Goal: Task Accomplishment & Management: Use online tool/utility

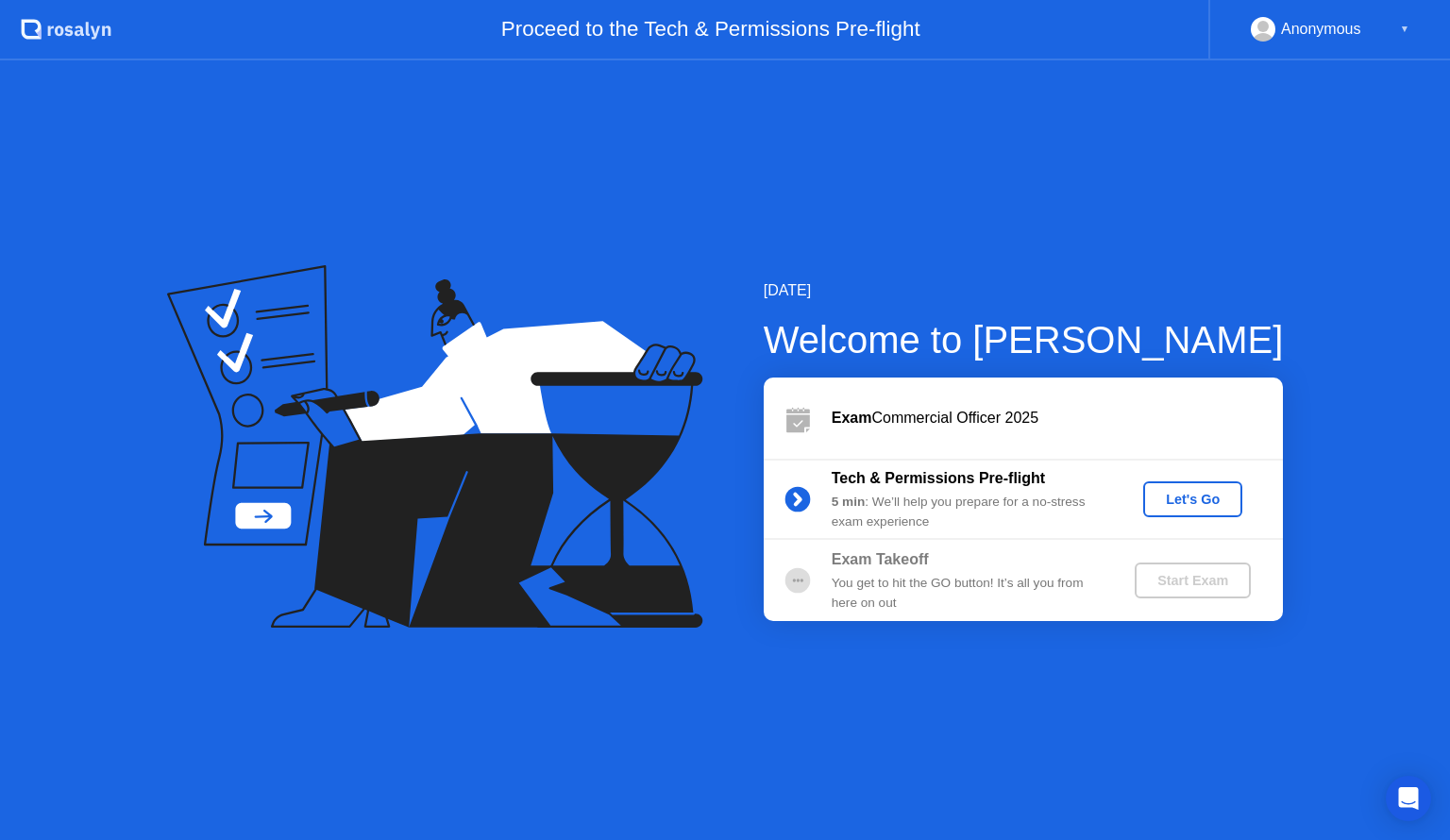
click at [1177, 506] on div "Let's Go" at bounding box center [1193, 499] width 84 height 15
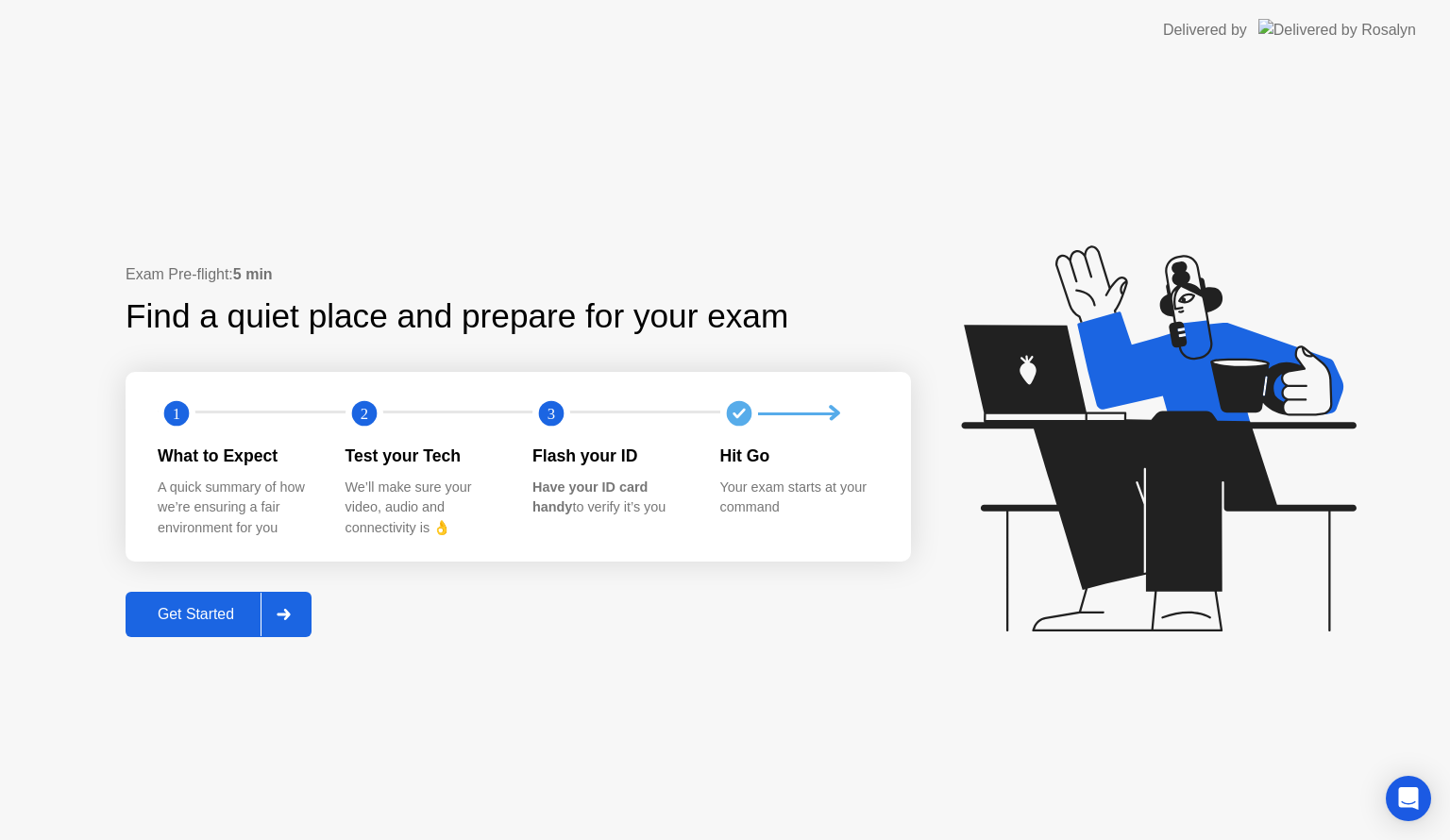
click at [291, 622] on div at bounding box center [283, 615] width 45 height 43
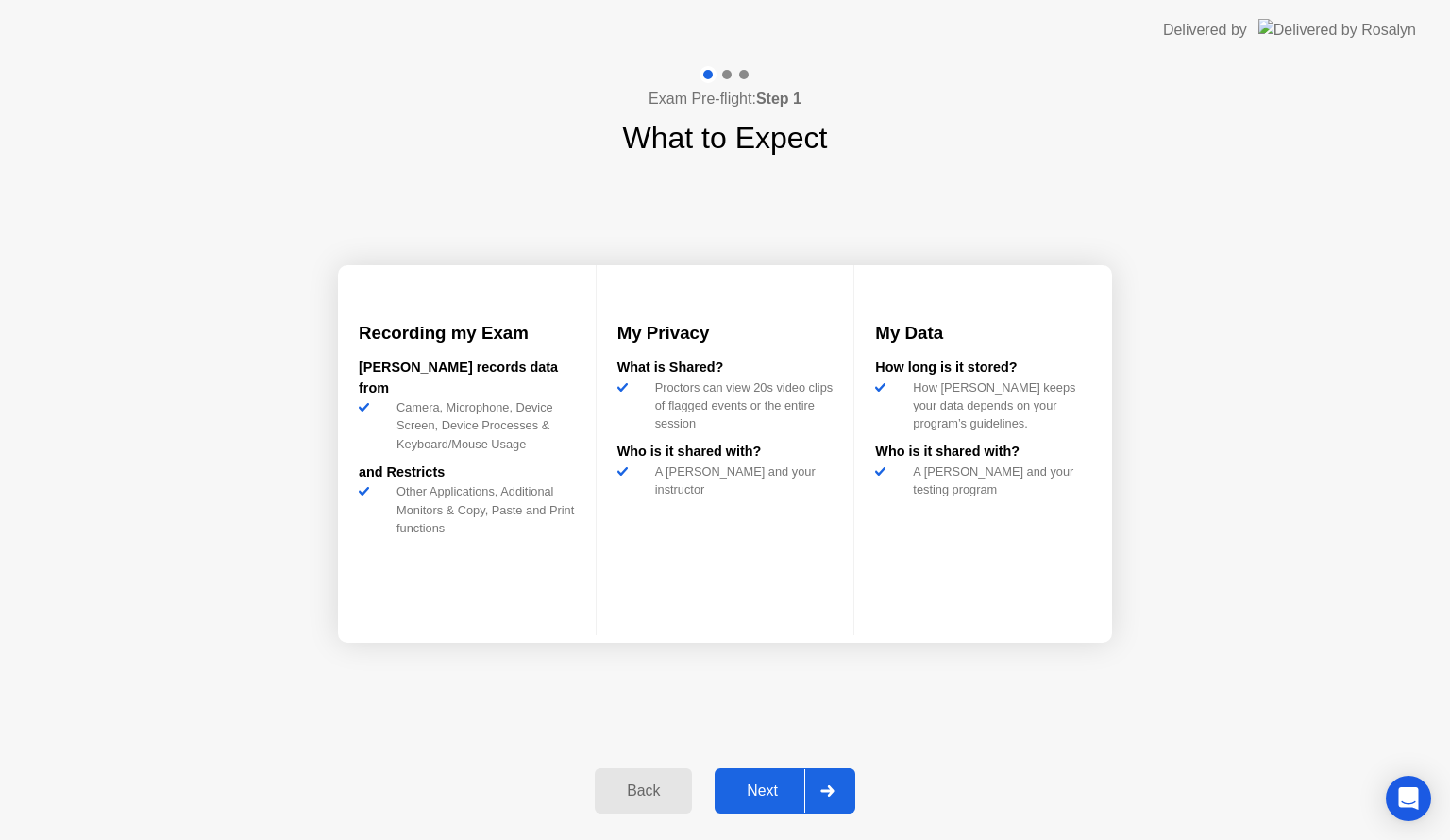
click at [829, 787] on icon at bounding box center [826, 791] width 13 height 12
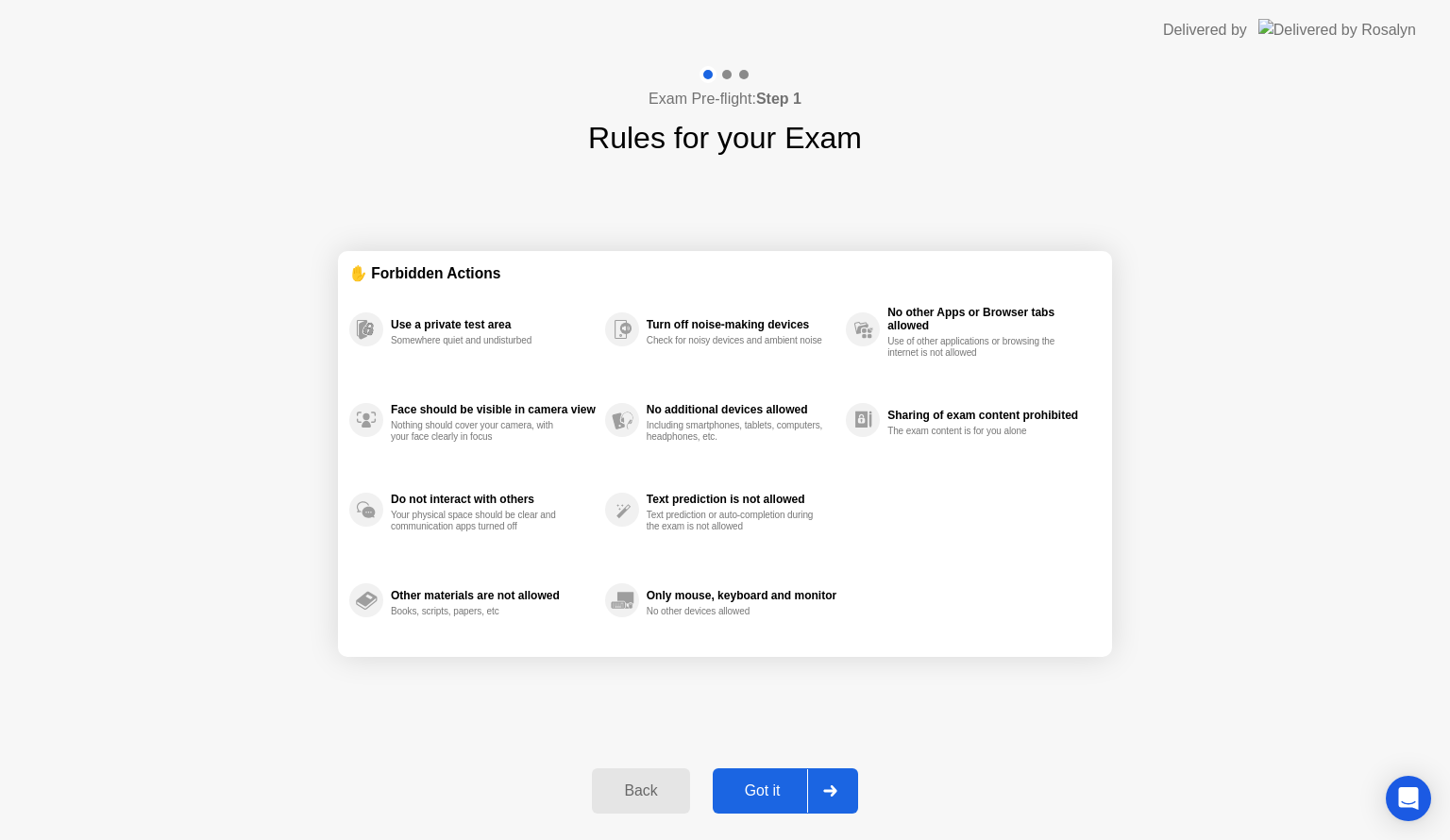
click at [829, 787] on icon at bounding box center [829, 791] width 14 height 12
select select "**********"
select select "*******"
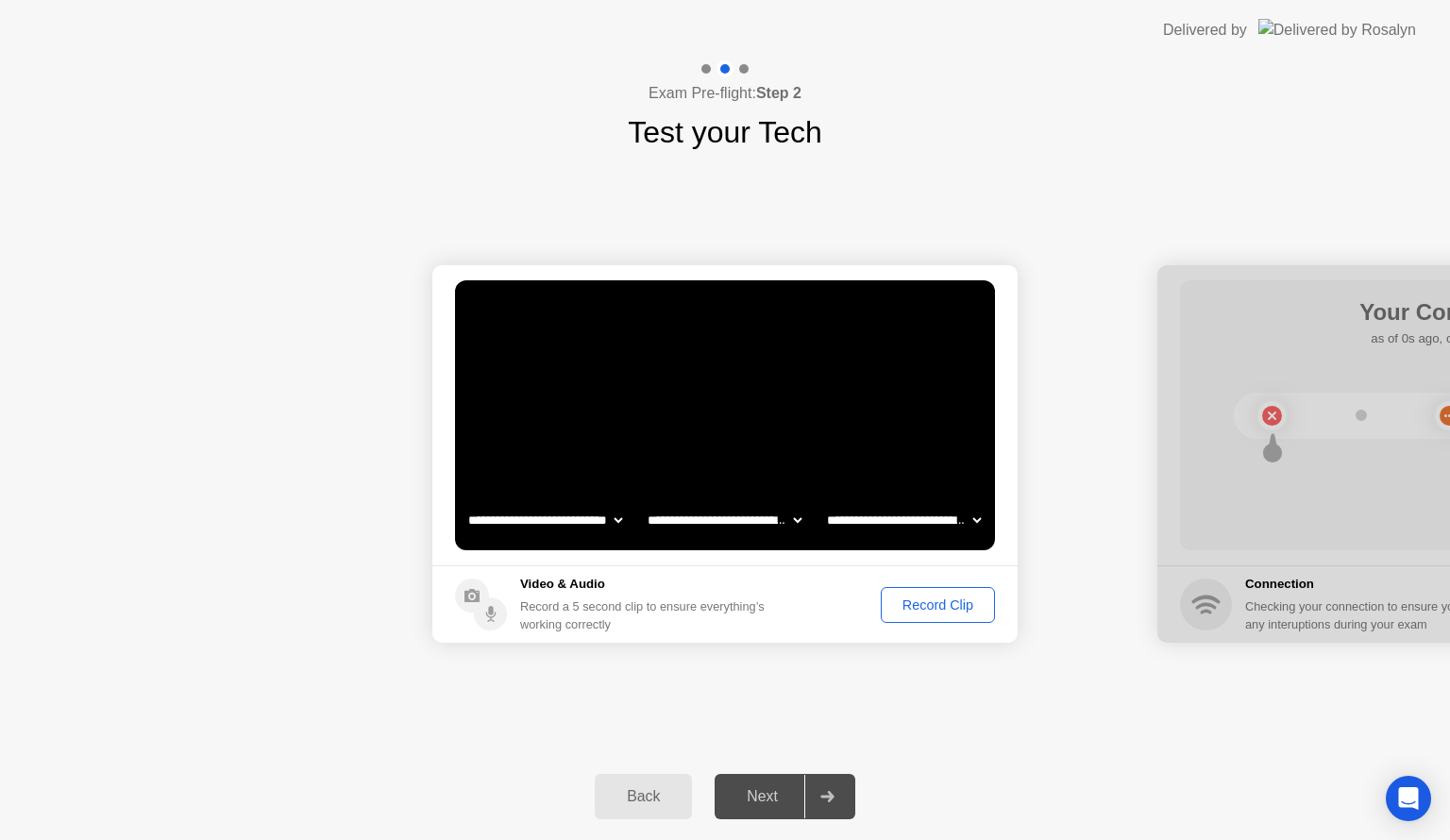
click at [939, 616] on button "Record Clip" at bounding box center [937, 605] width 114 height 36
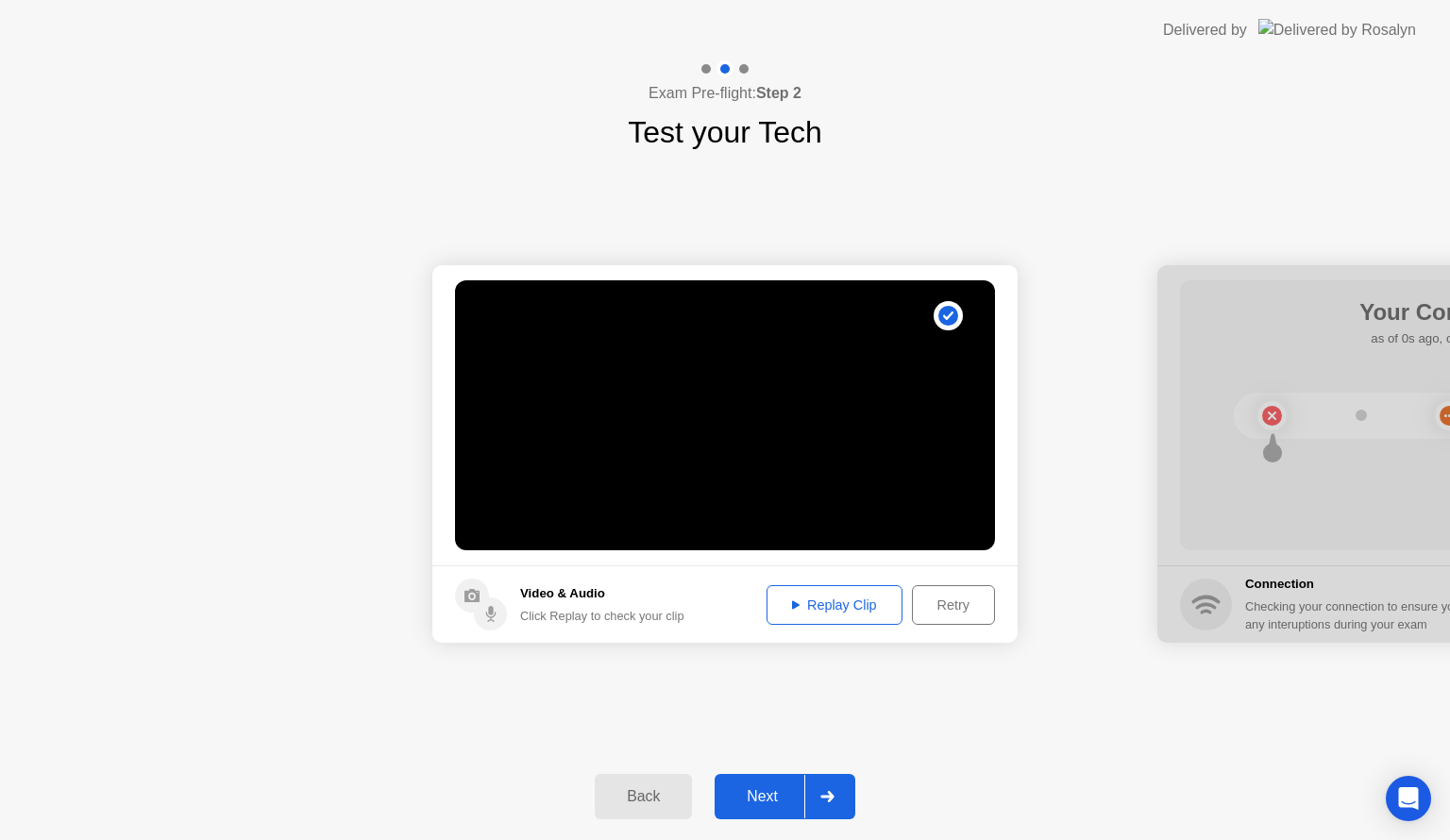
click at [792, 793] on div "Next" at bounding box center [763, 796] width 84 height 17
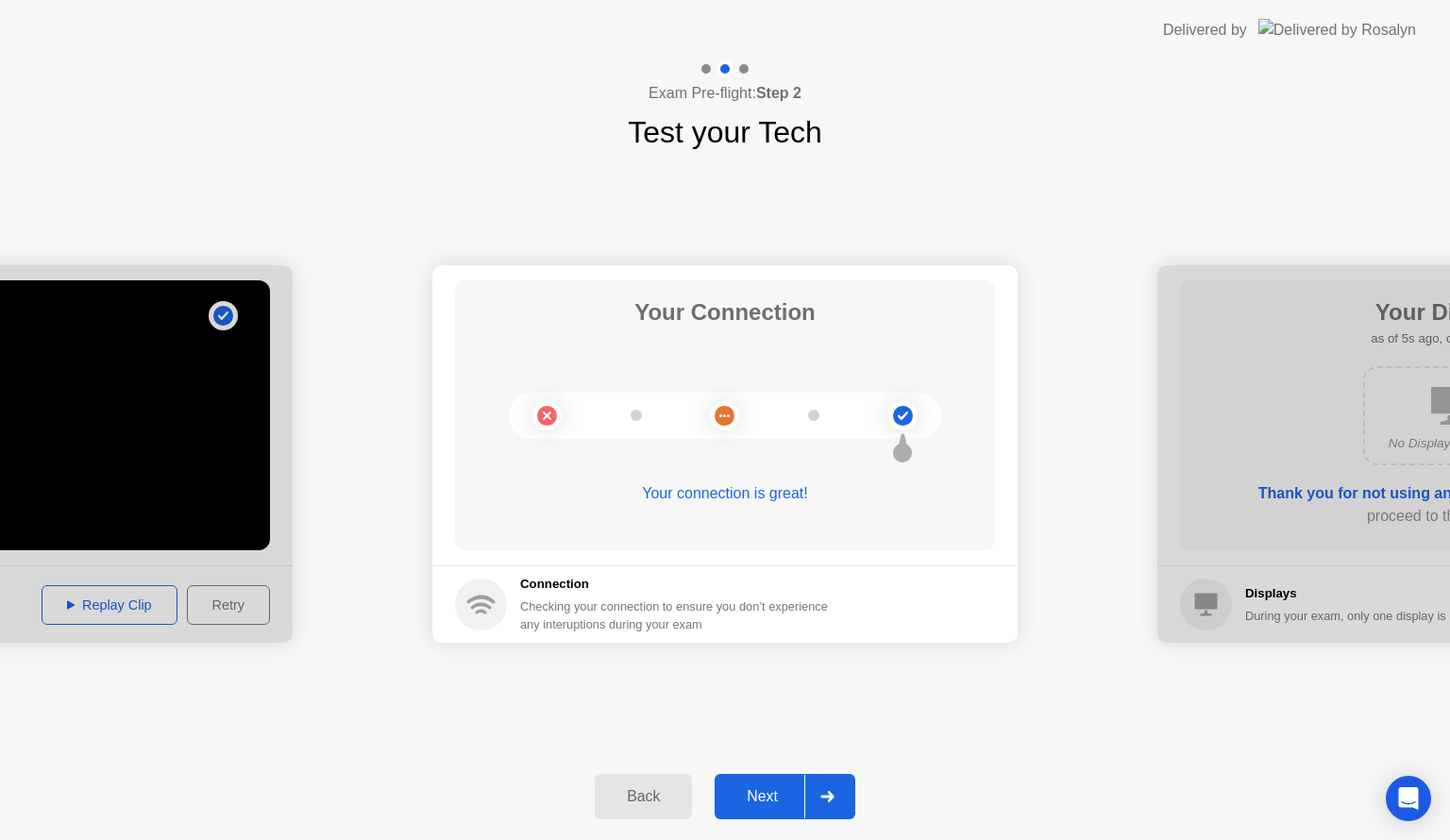
click at [785, 782] on button "Next" at bounding box center [784, 796] width 140 height 45
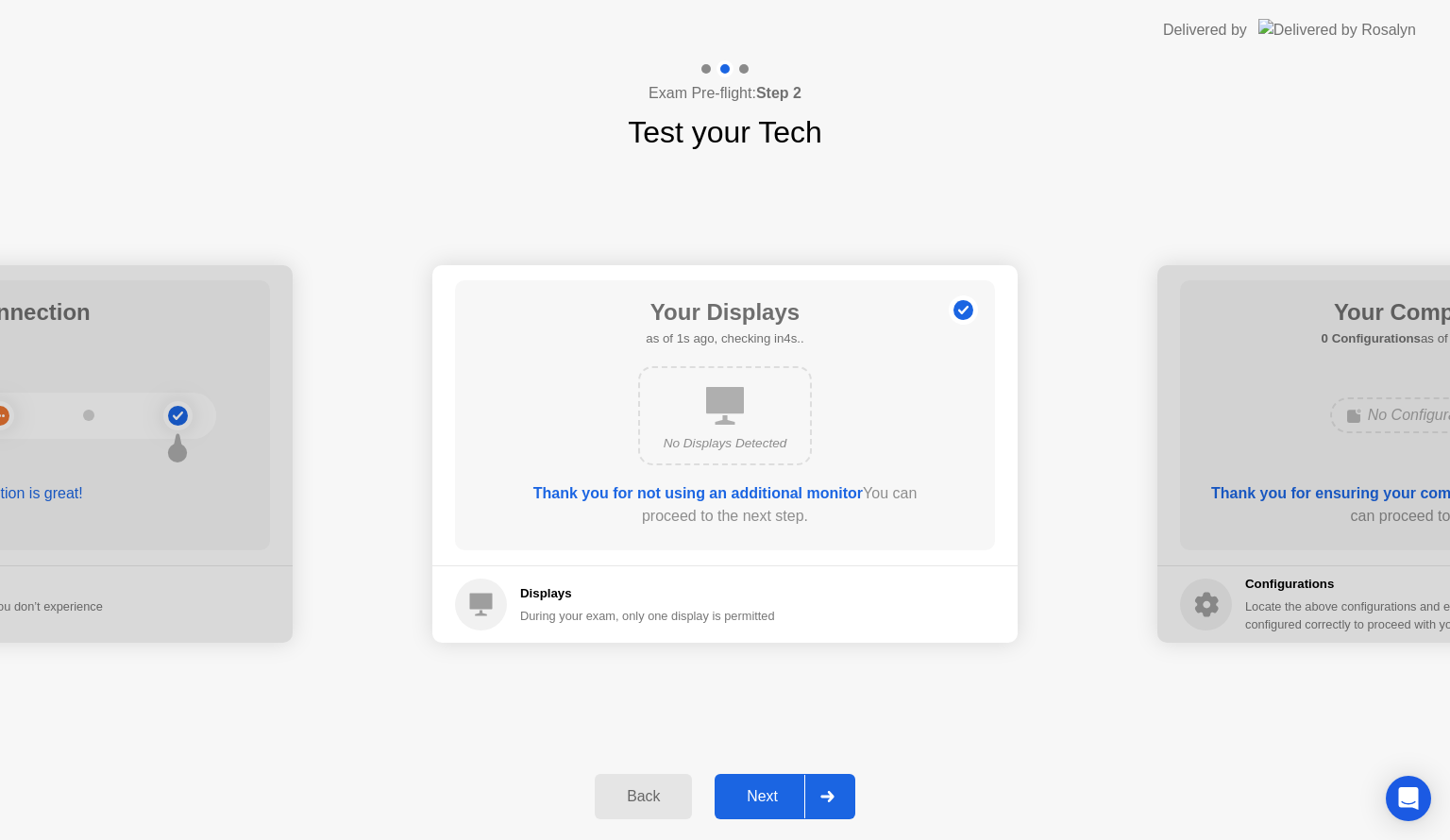
click at [787, 773] on button "Next" at bounding box center [784, 796] width 140 height 45
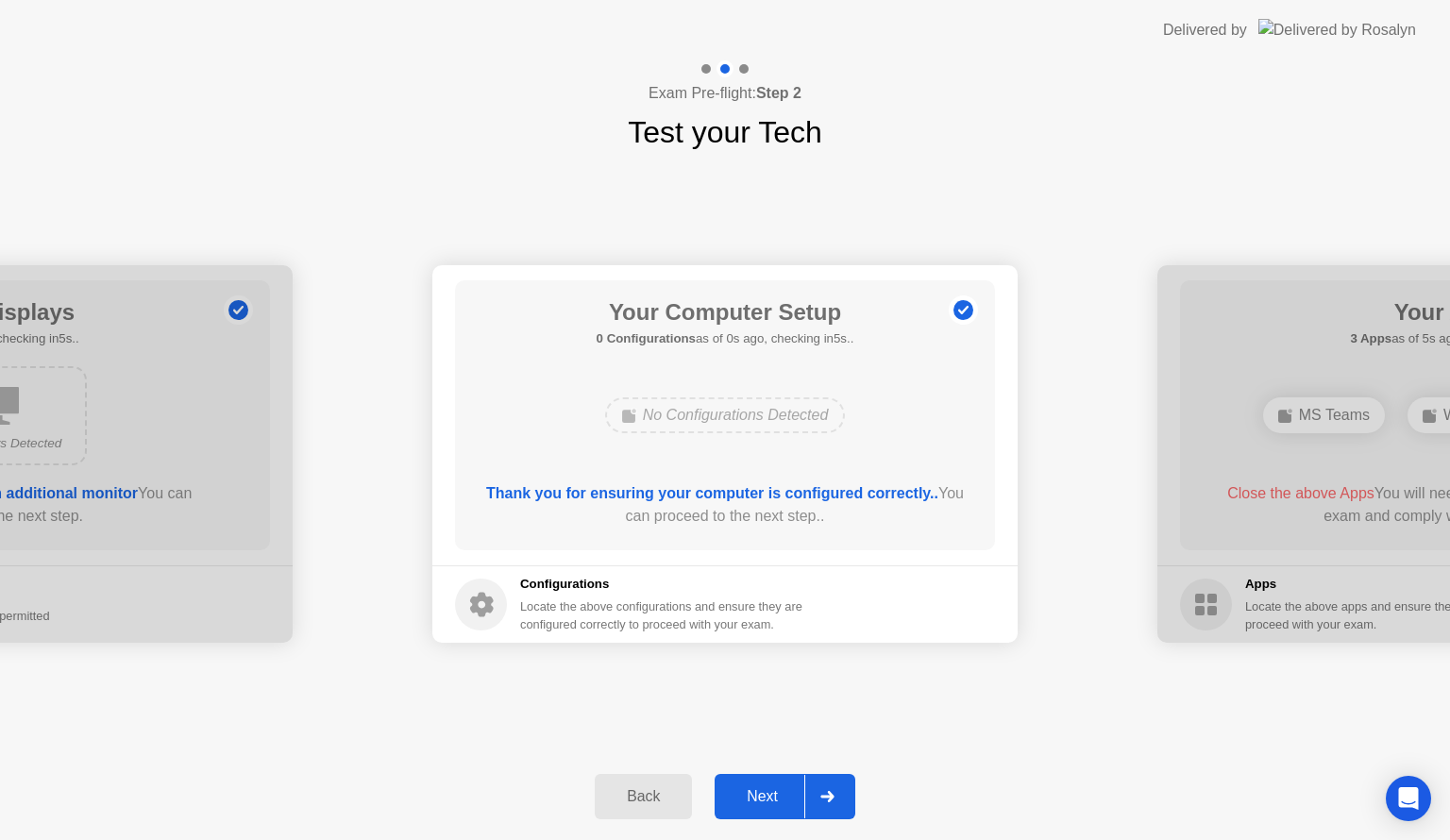
click at [787, 773] on button "Next" at bounding box center [784, 796] width 140 height 45
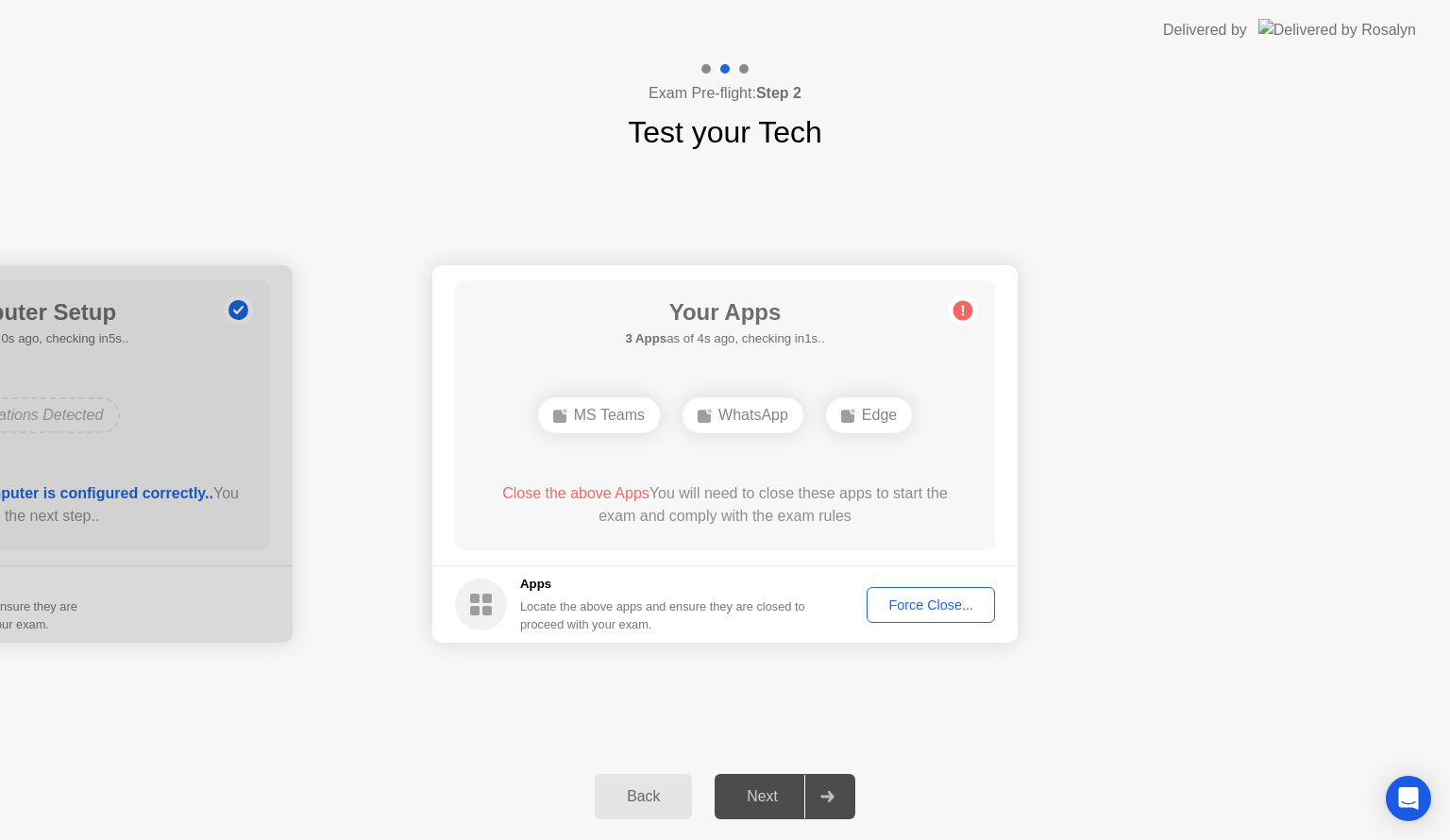
click at [906, 606] on div "Force Close..." at bounding box center [930, 604] width 115 height 15
click at [966, 607] on div "Force Close..." at bounding box center [930, 604] width 115 height 15
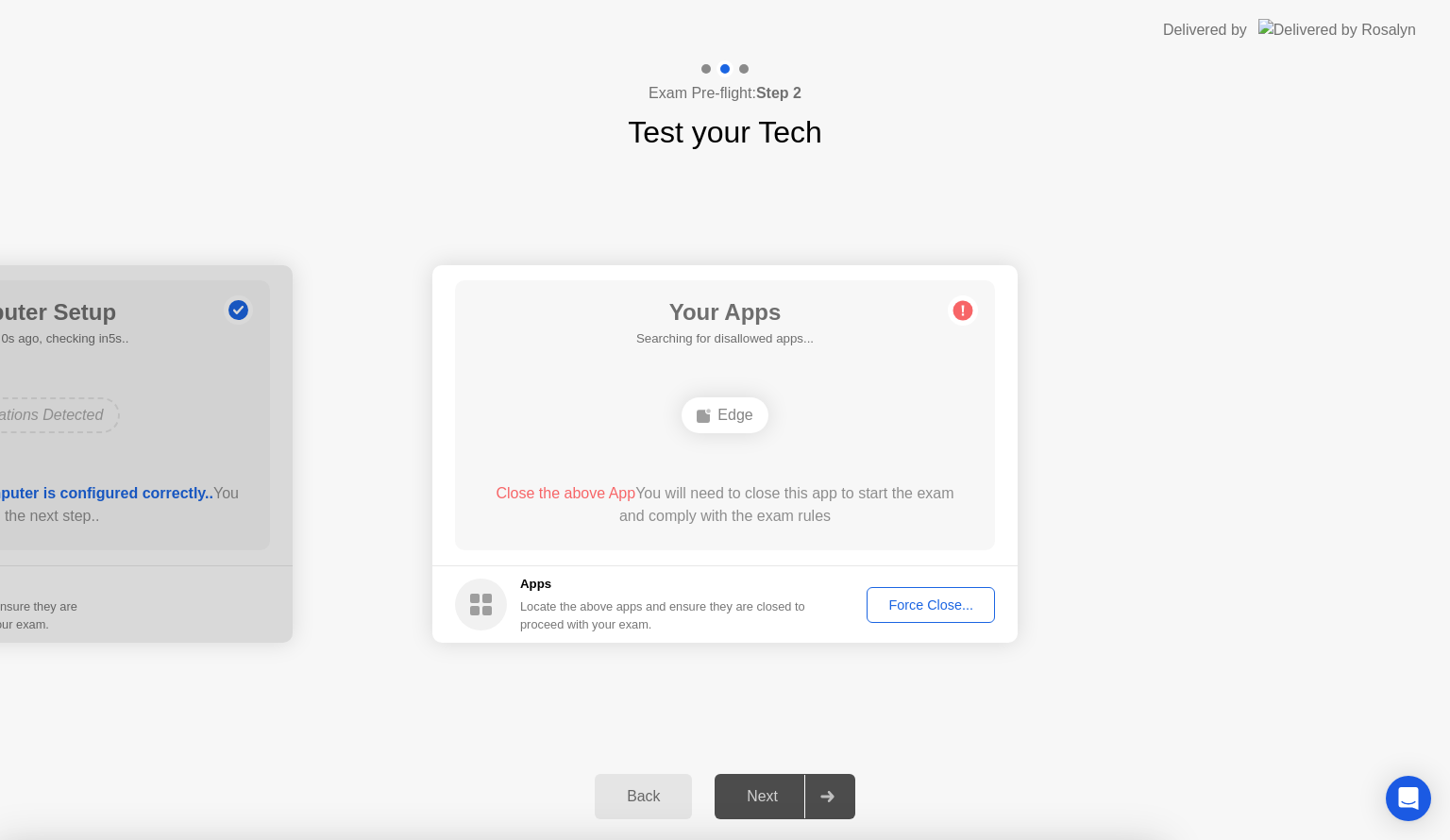
click at [933, 597] on div "Force Close..." at bounding box center [930, 604] width 115 height 15
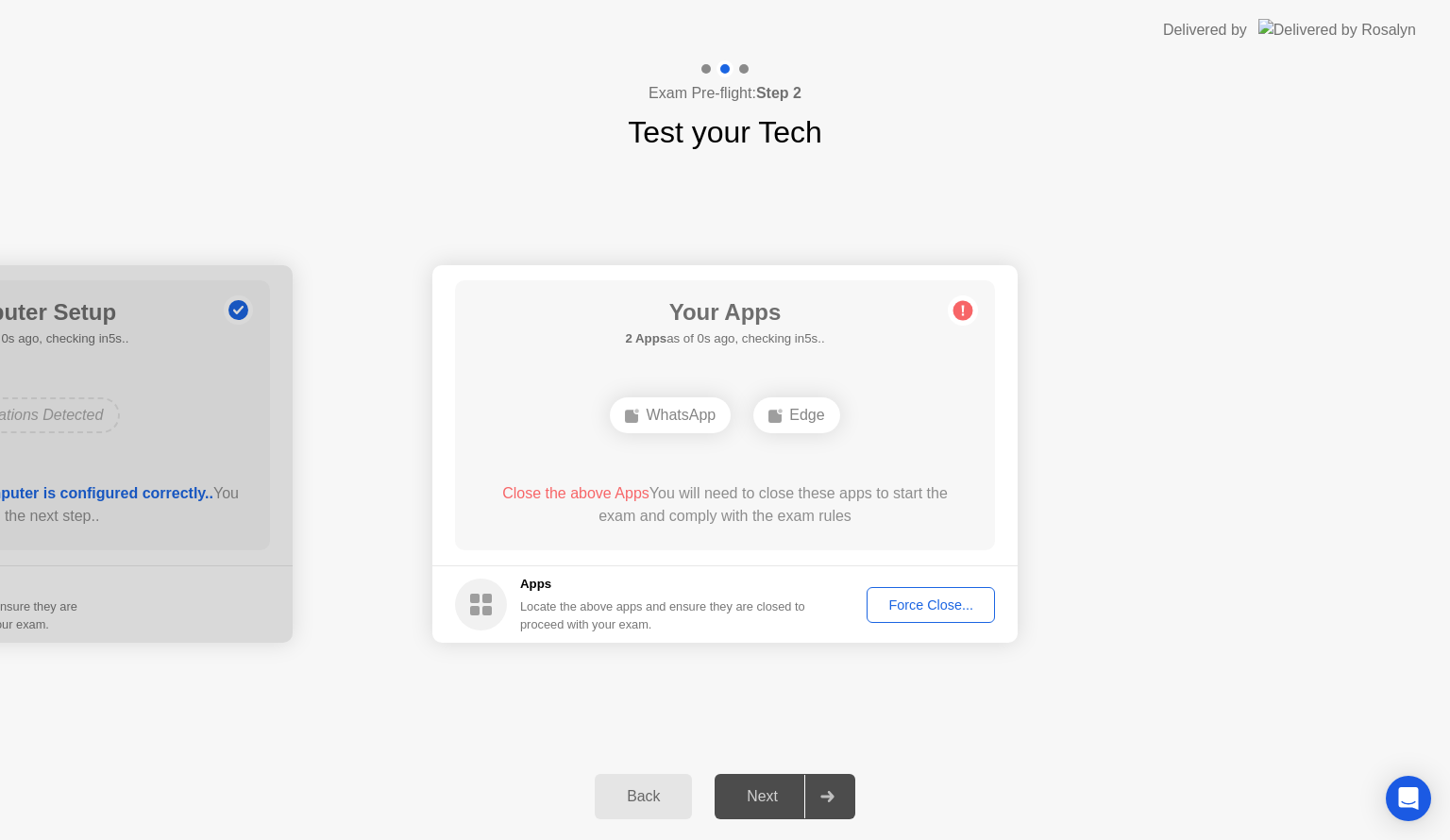
click at [771, 794] on div "Next" at bounding box center [763, 796] width 84 height 17
click at [835, 793] on div at bounding box center [826, 796] width 45 height 43
click at [949, 611] on div "Force Close..." at bounding box center [930, 604] width 115 height 15
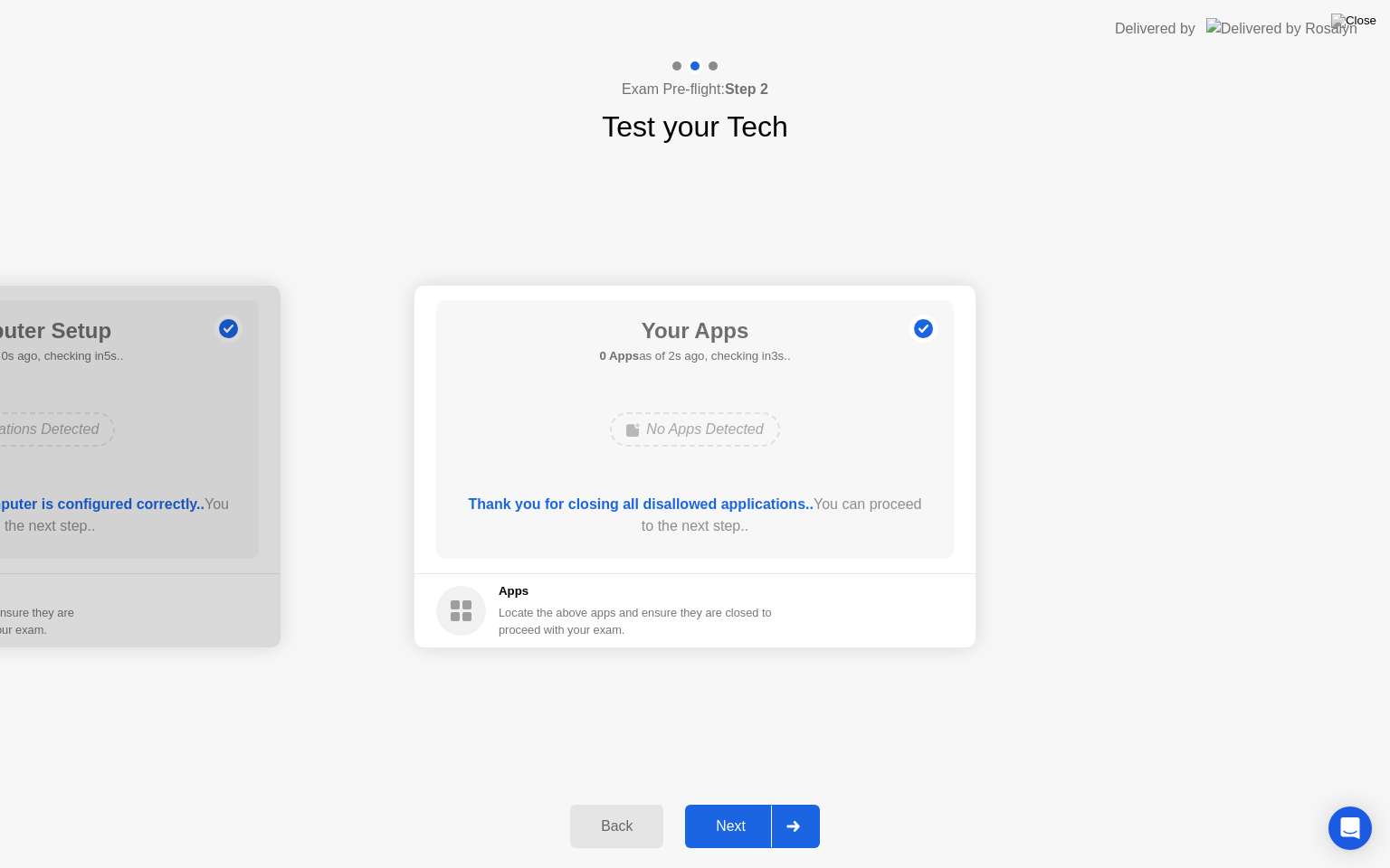
click at [757, 804] on div "Next" at bounding box center [731, 826] width 81 height 16
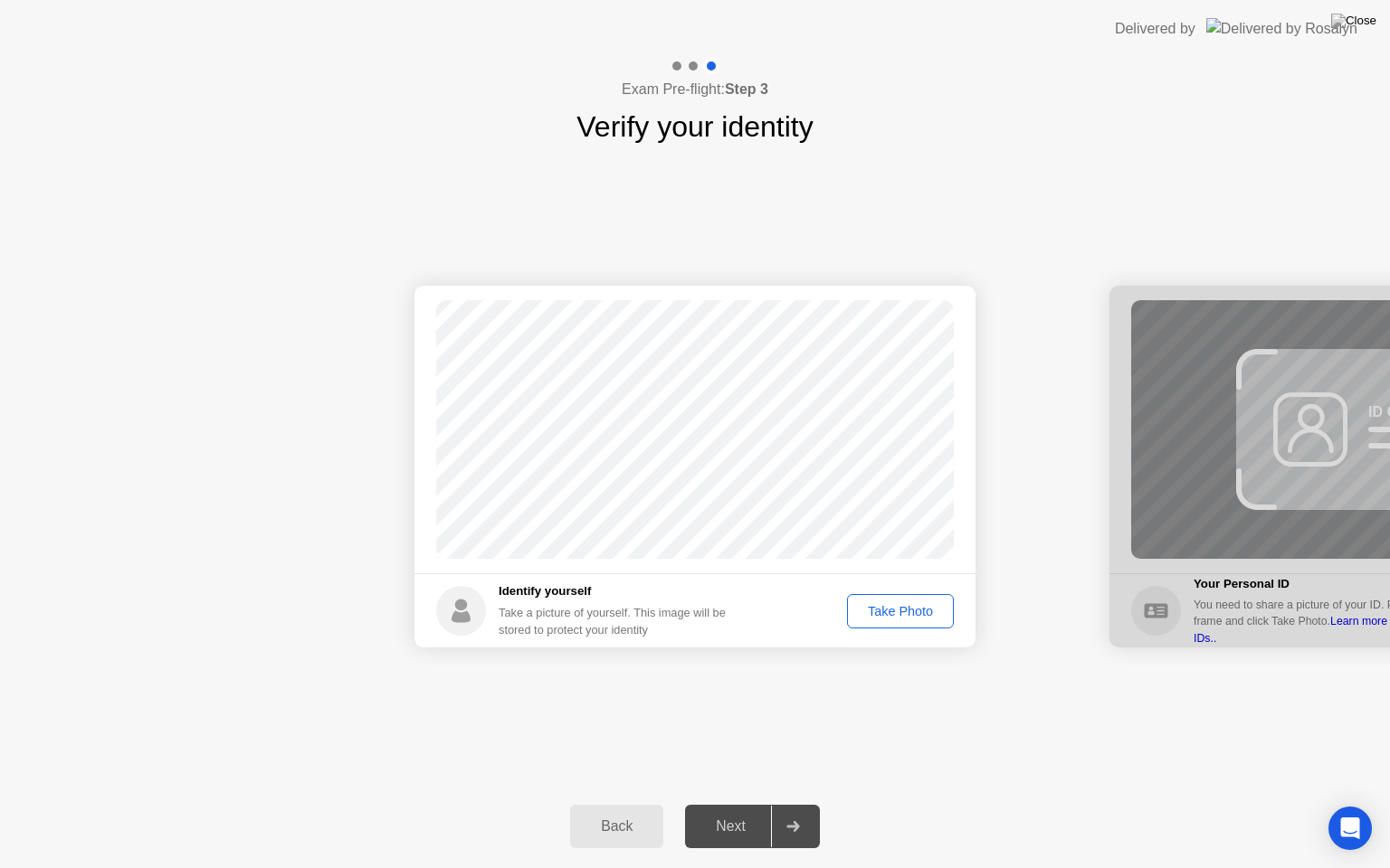
click at [897, 612] on div "Take Photo" at bounding box center [900, 611] width 94 height 14
click at [757, 804] on div "Next" at bounding box center [731, 826] width 81 height 16
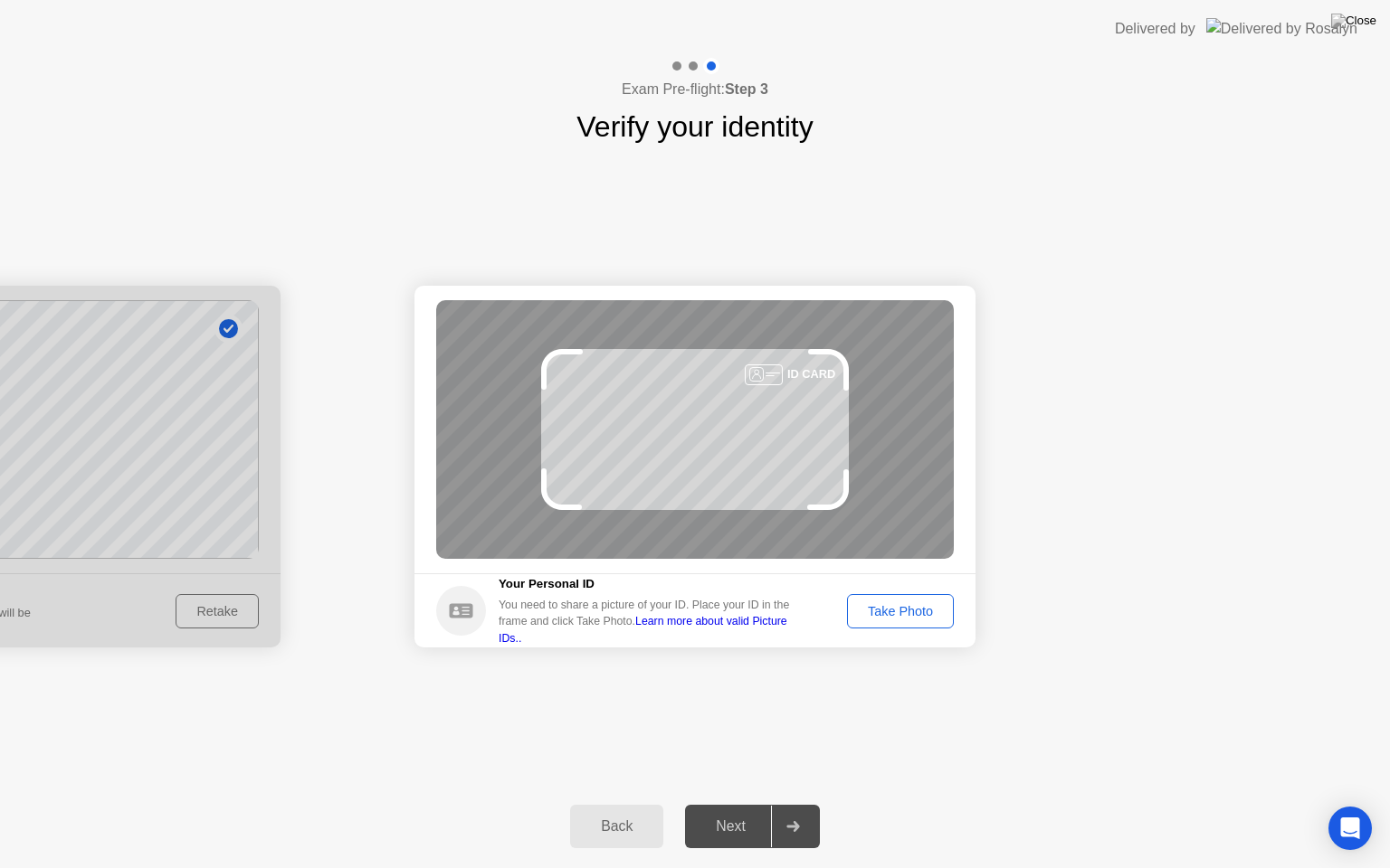
click at [918, 607] on div "Take Photo" at bounding box center [900, 611] width 94 height 14
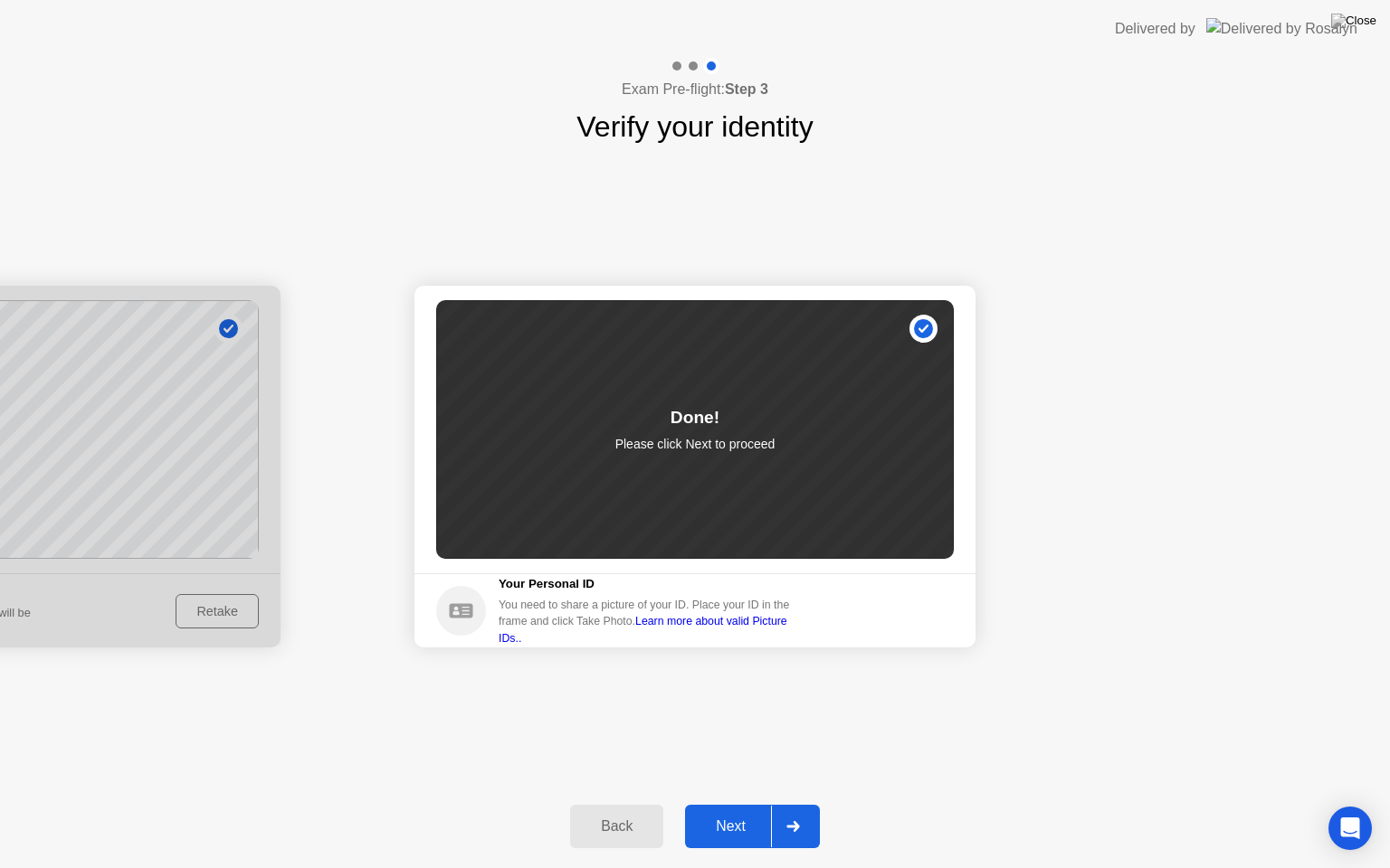
click at [752, 804] on button "Next" at bounding box center [752, 827] width 134 height 43
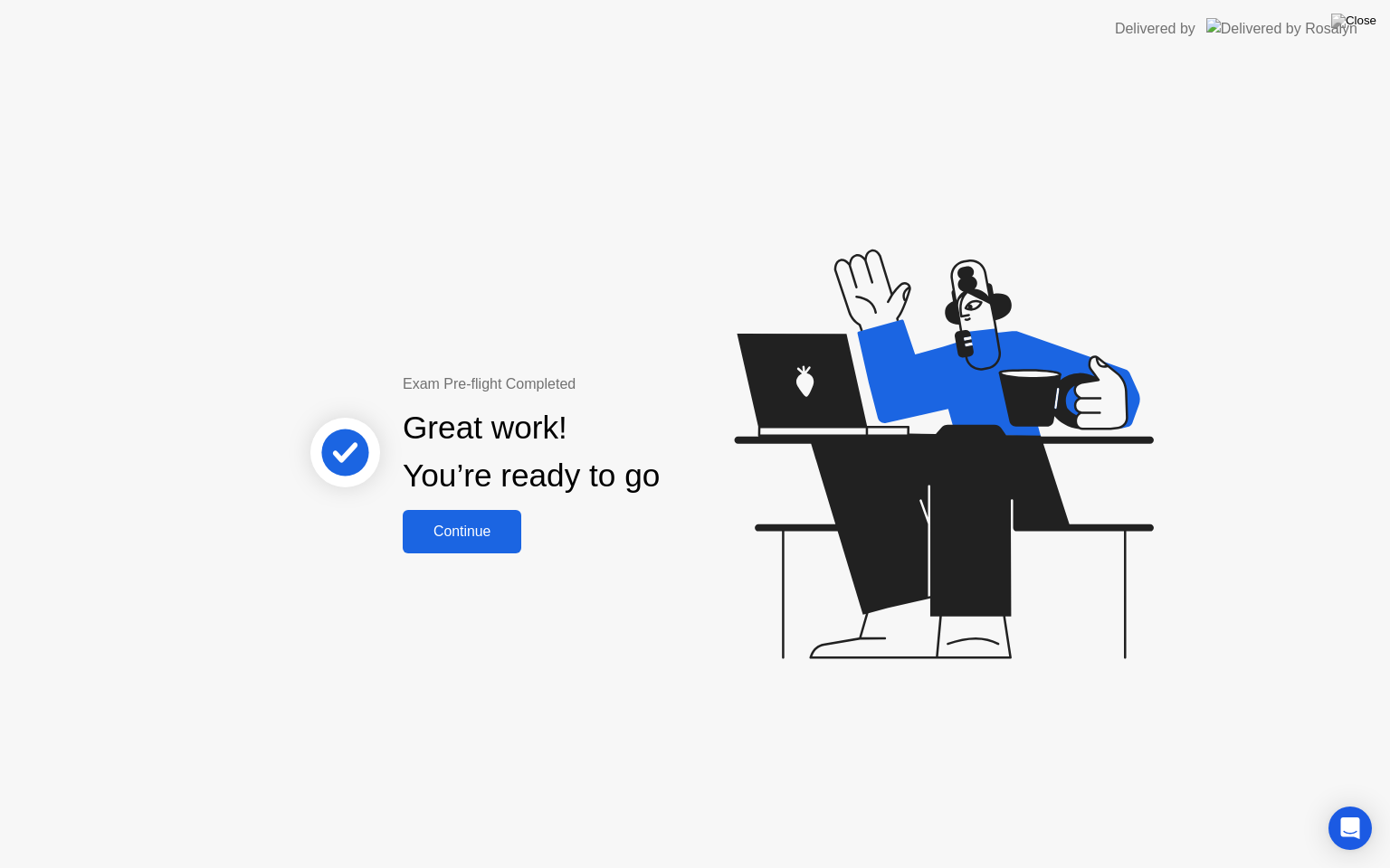
click at [481, 524] on div "Continue" at bounding box center [461, 531] width 108 height 16
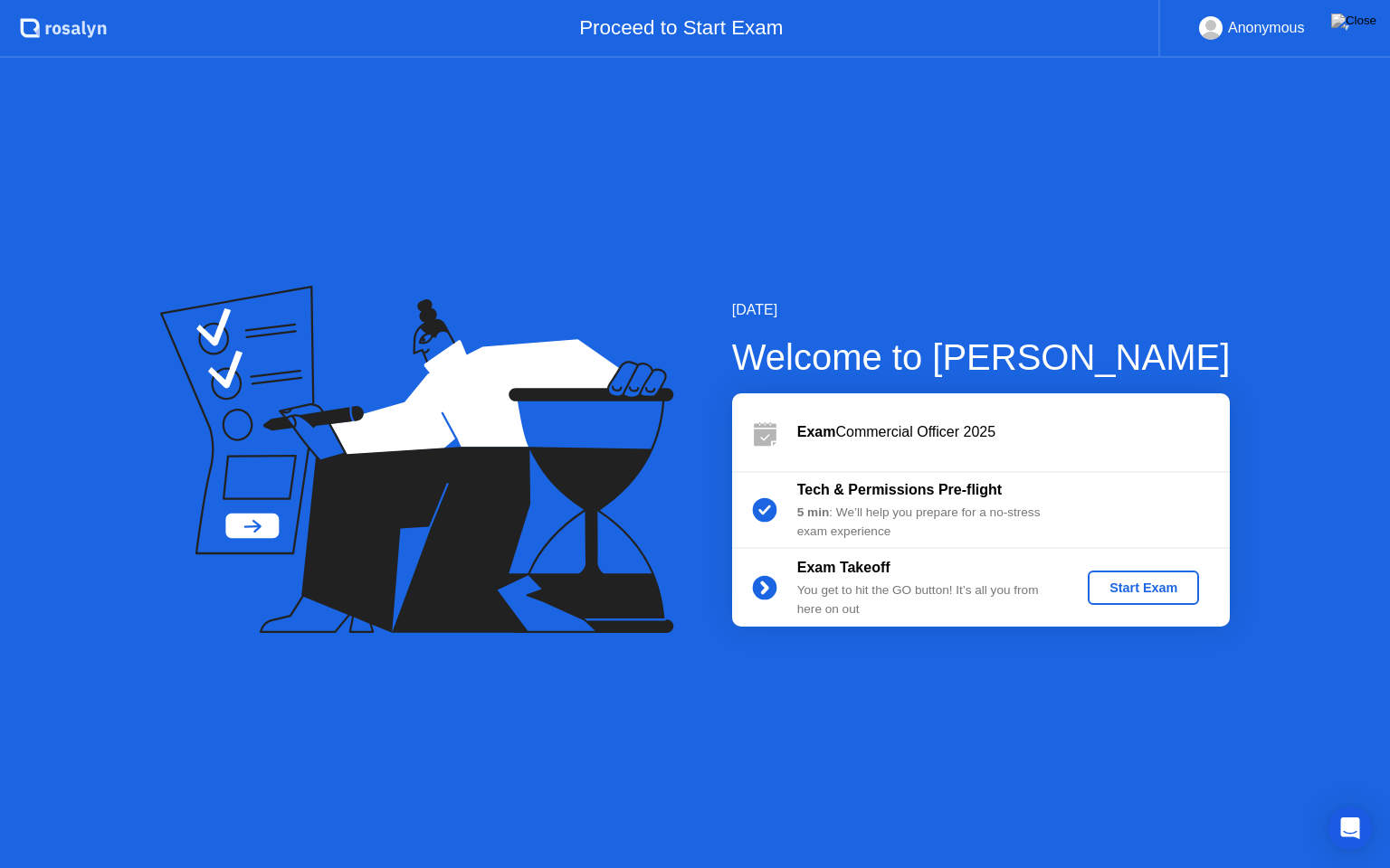
click at [1107, 581] on div "Start Exam" at bounding box center [1143, 587] width 97 height 14
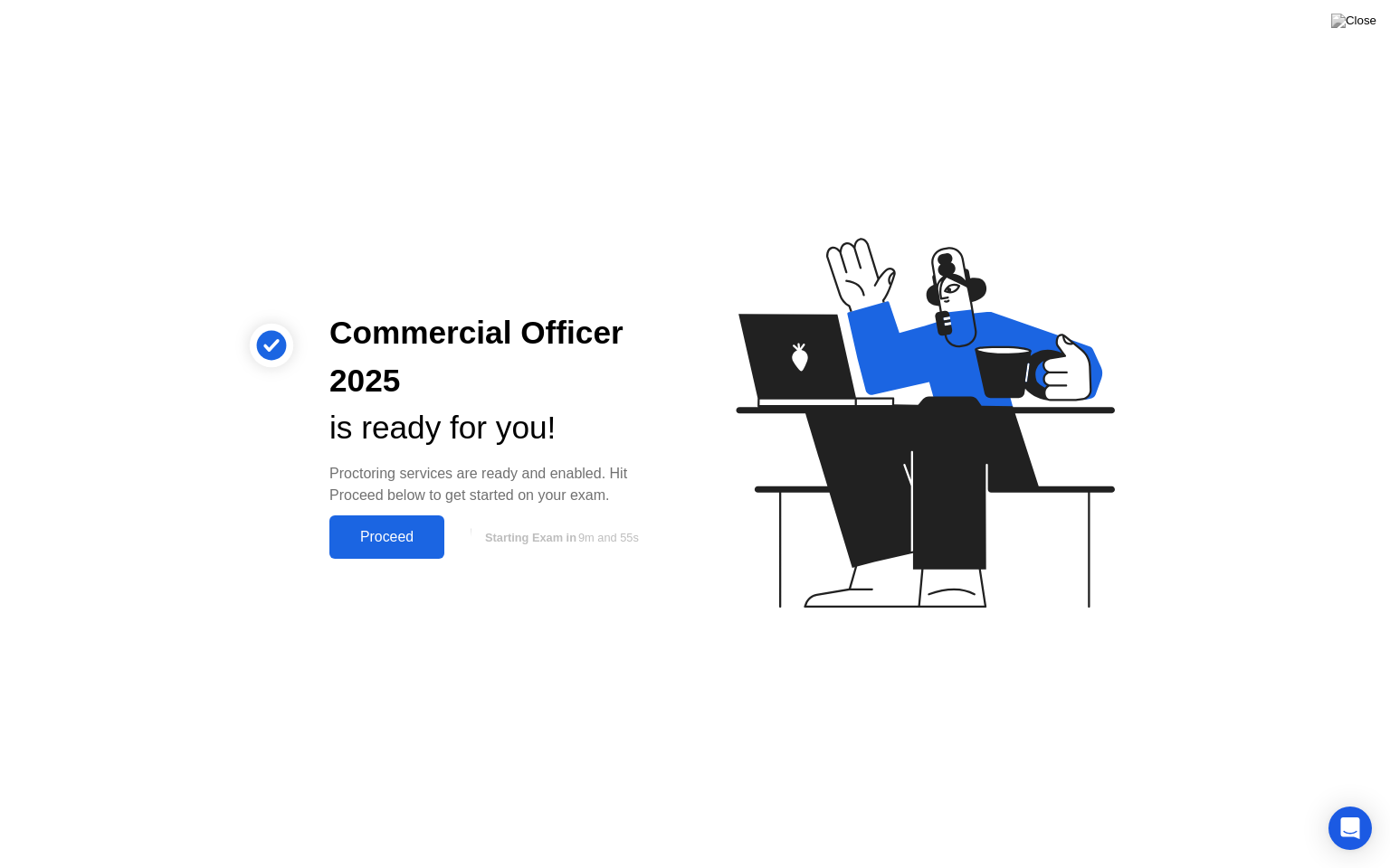
click at [425, 541] on div "Proceed" at bounding box center [386, 536] width 104 height 16
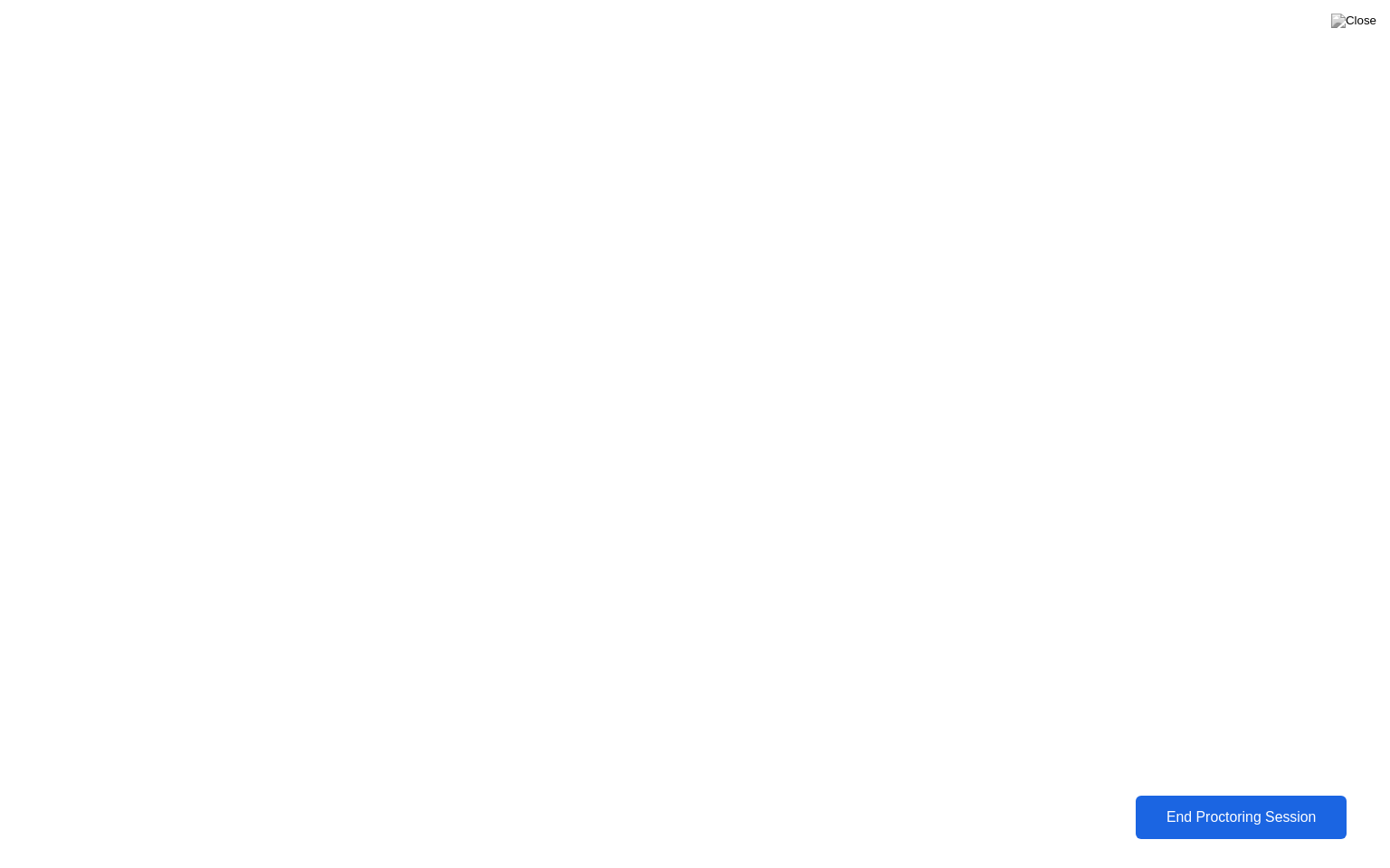
click at [1185, 804] on div "End Proctoring Session" at bounding box center [1242, 817] width 201 height 16
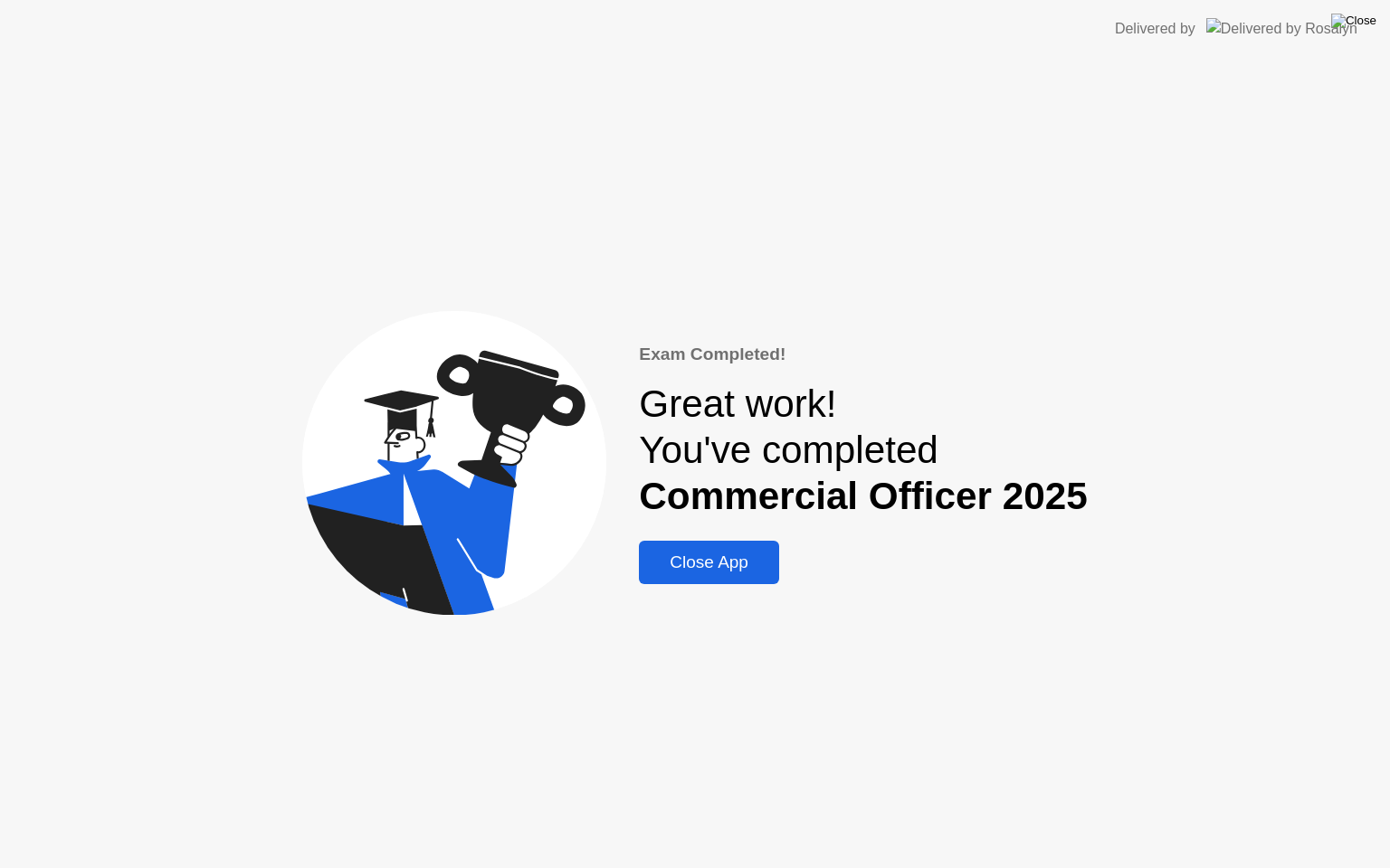
click at [1365, 18] on img at bounding box center [1353, 20] width 45 height 14
